Goal: Navigation & Orientation: Find specific page/section

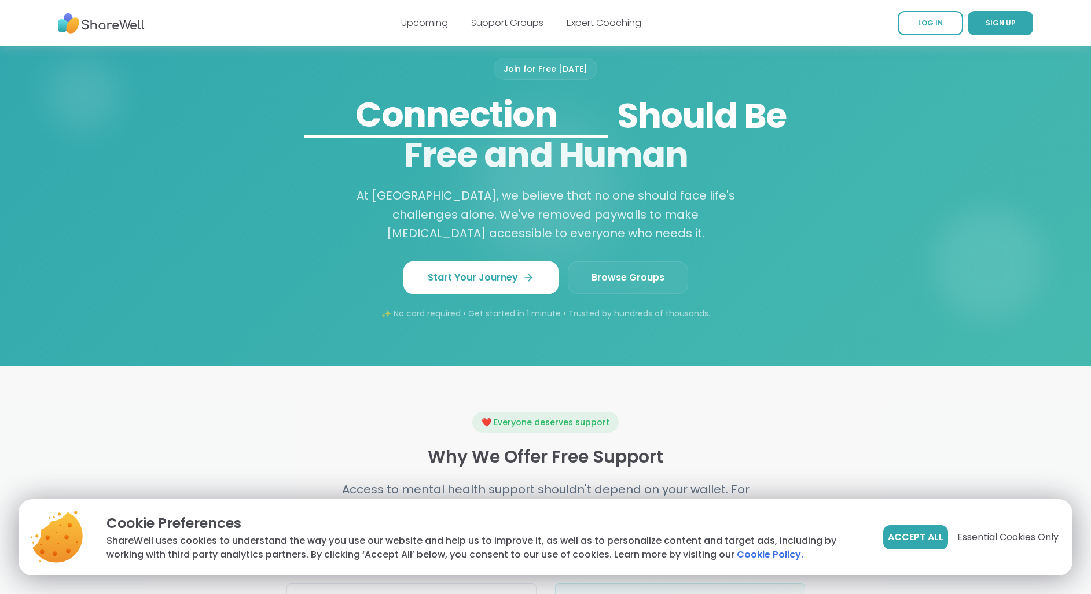
scroll to position [926, 0]
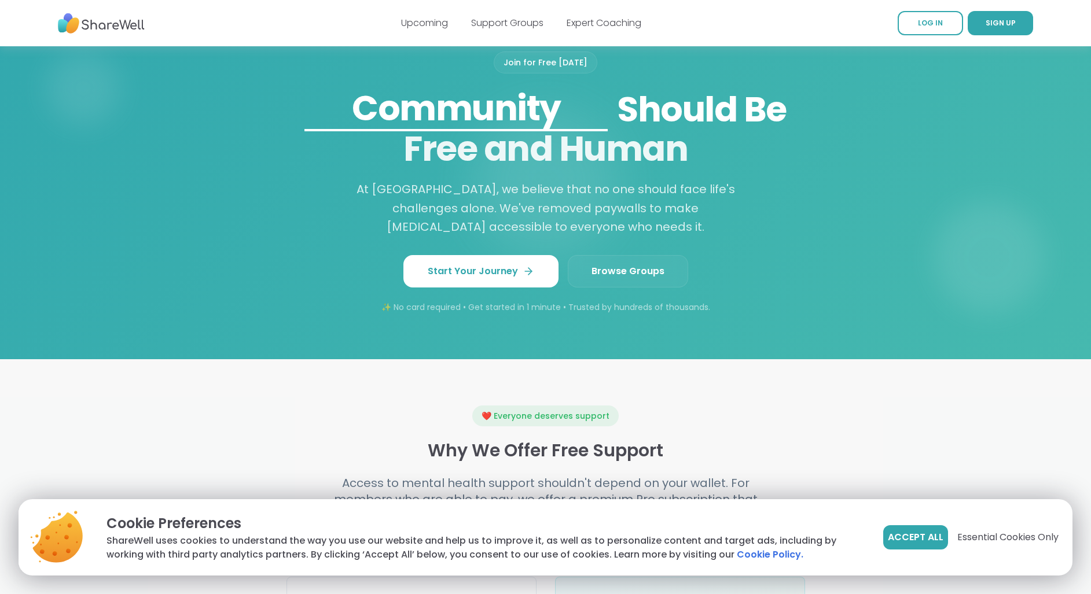
click at [582, 267] on link "Browse Groups" at bounding box center [628, 271] width 120 height 32
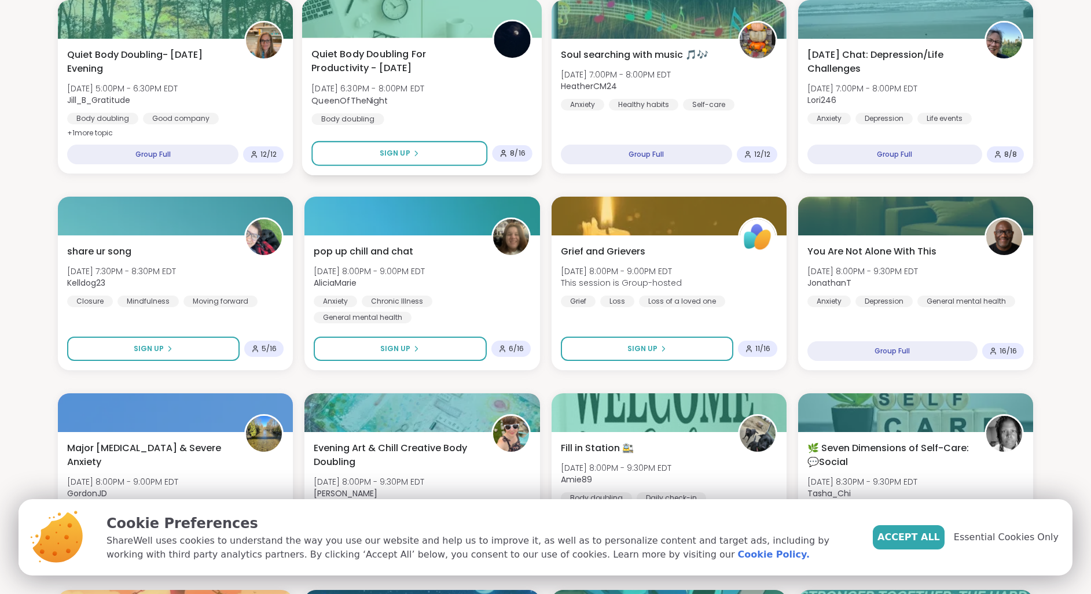
scroll to position [579, 0]
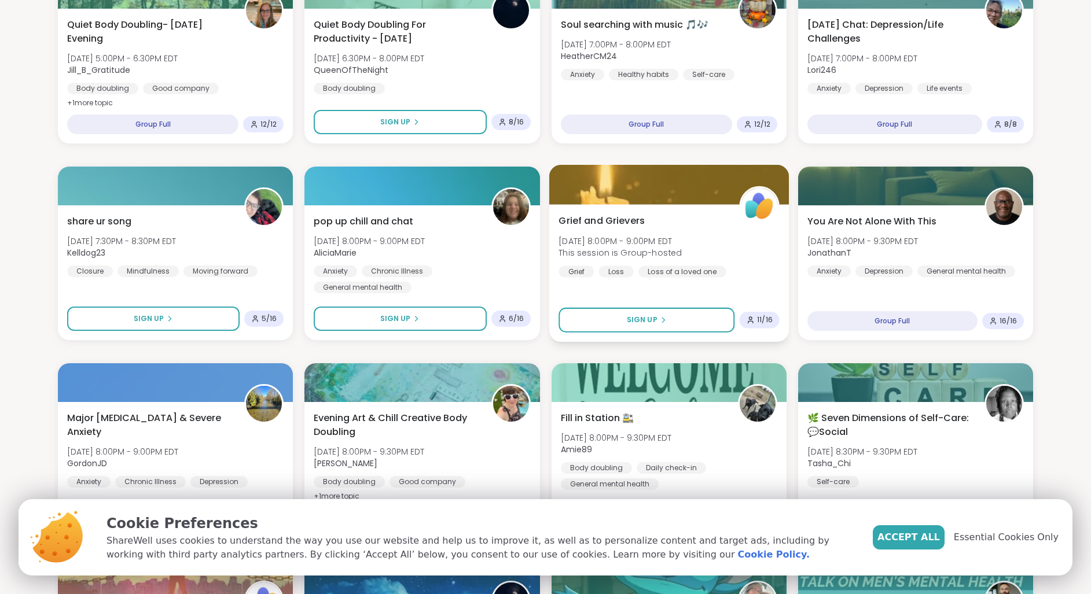
click at [628, 219] on span "Grief and Grievers" at bounding box center [601, 221] width 86 height 14
click at [1017, 538] on span "Essential Cookies Only" at bounding box center [1014, 538] width 105 height 14
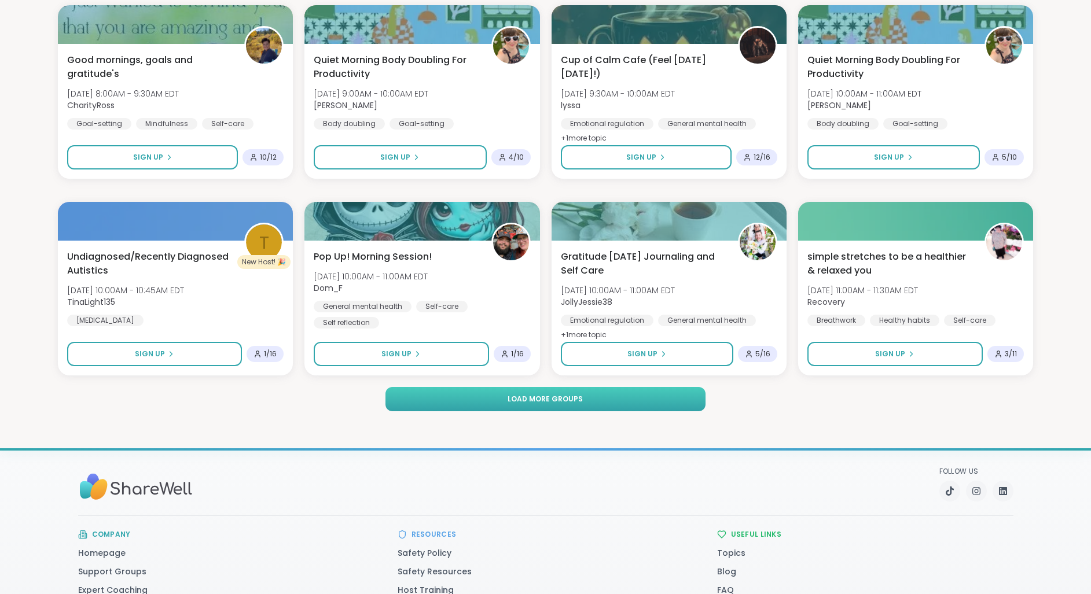
scroll to position [1563, 0]
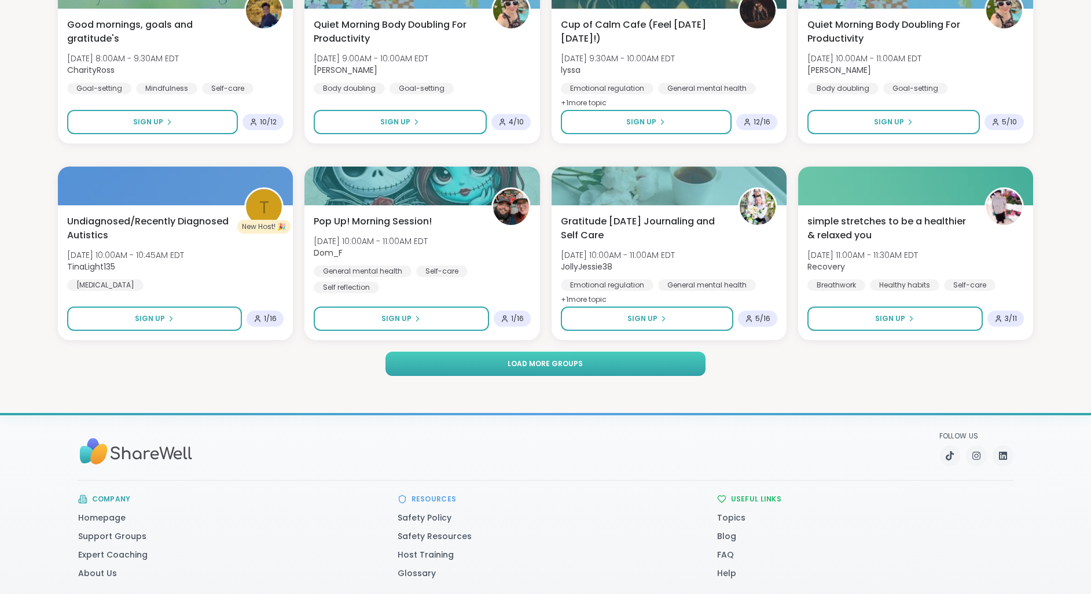
click at [569, 373] on button "Load more groups" at bounding box center [545, 364] width 321 height 24
